Goal: Navigation & Orientation: Find specific page/section

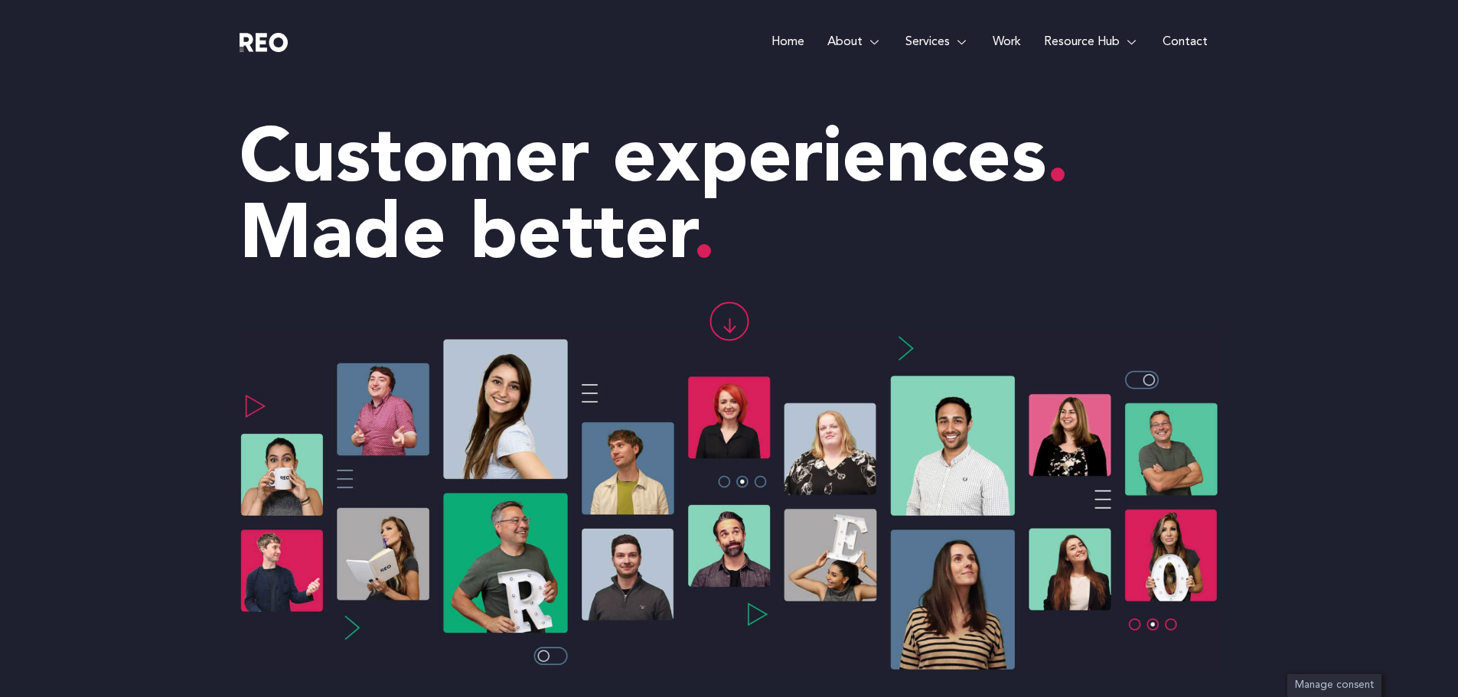
click at [991, 47] on link "Work" at bounding box center [1006, 42] width 51 height 84
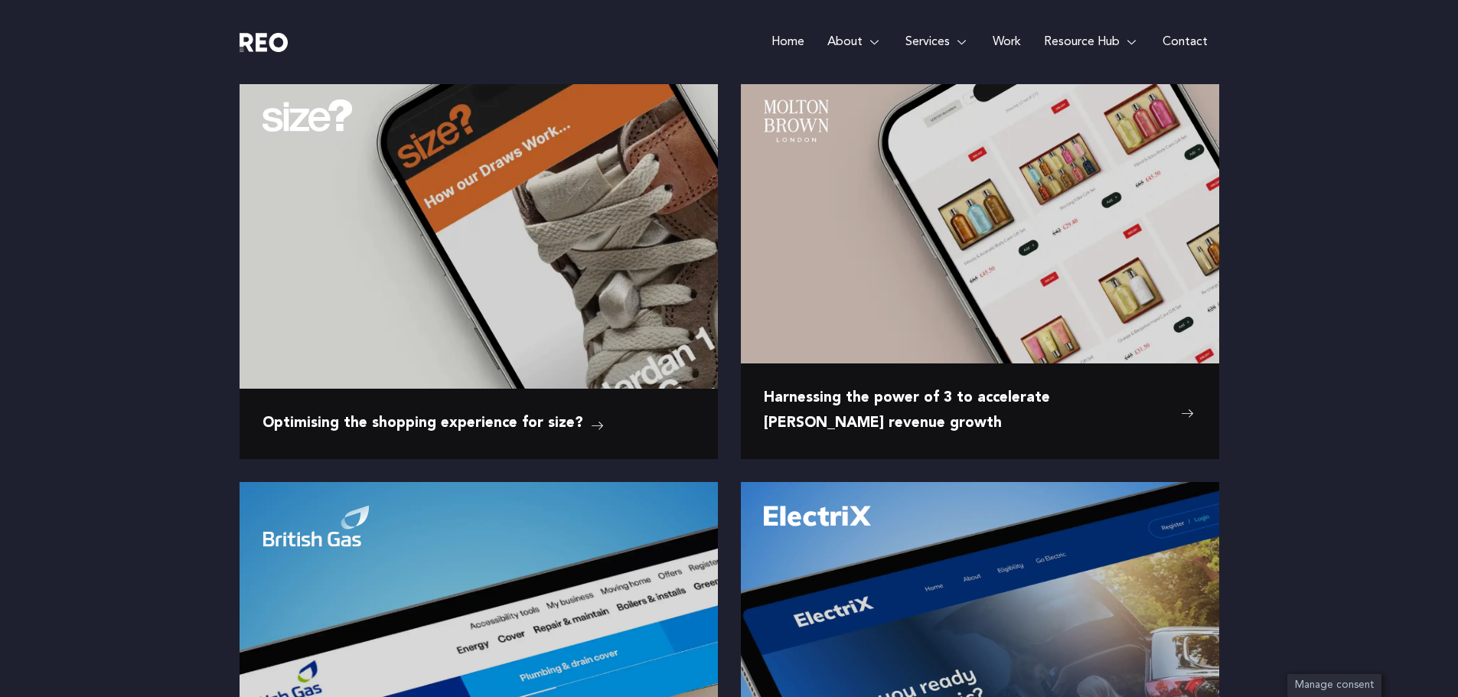
scroll to position [689, 0]
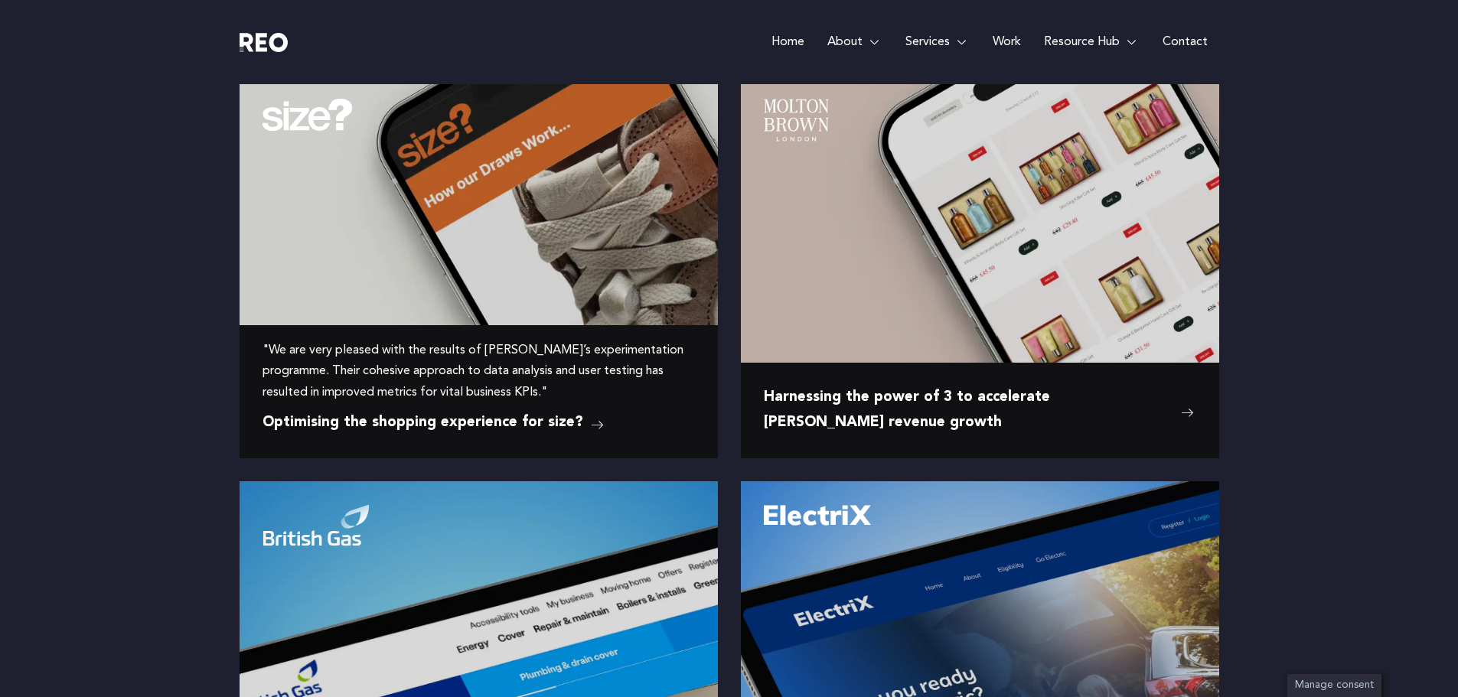
click at [464, 273] on img at bounding box center [478, 176] width 478 height 200
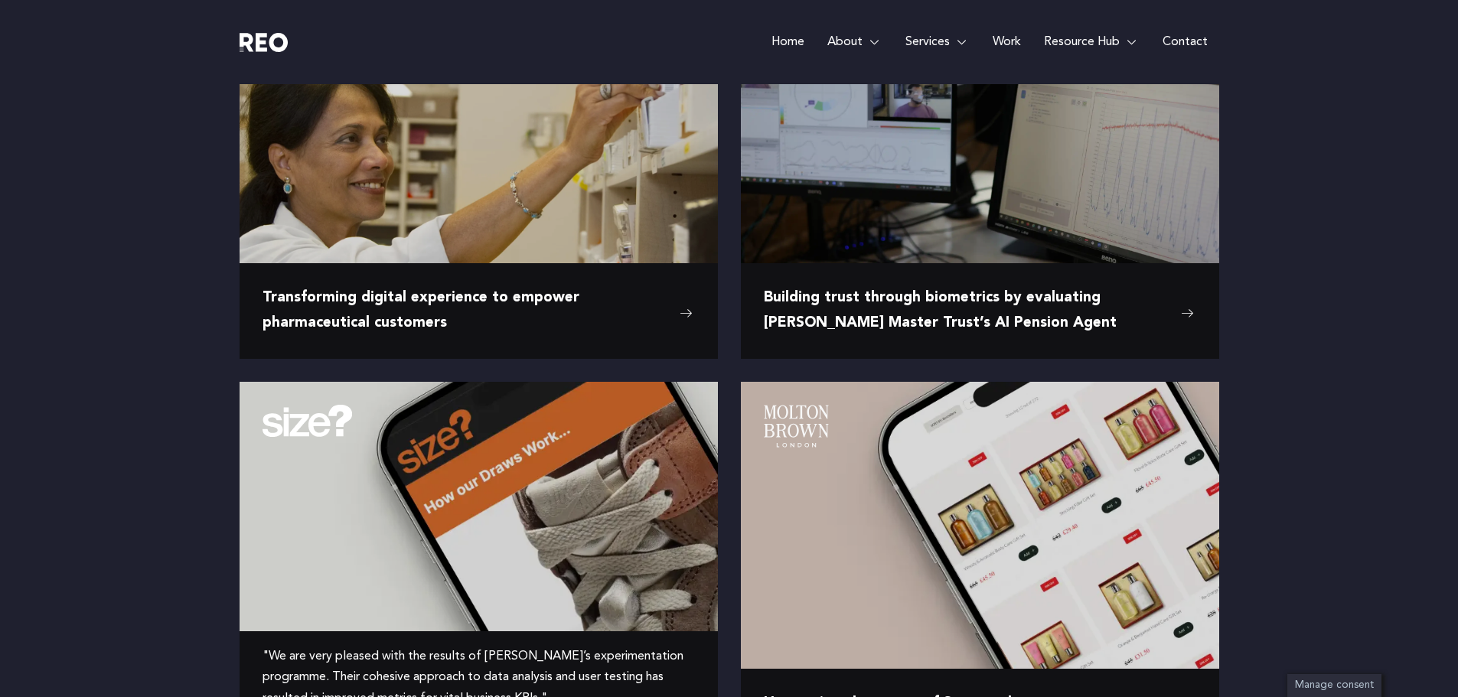
click at [375, 158] on img at bounding box center [478, 100] width 478 height 249
